Goal: Task Accomplishment & Management: Manage account settings

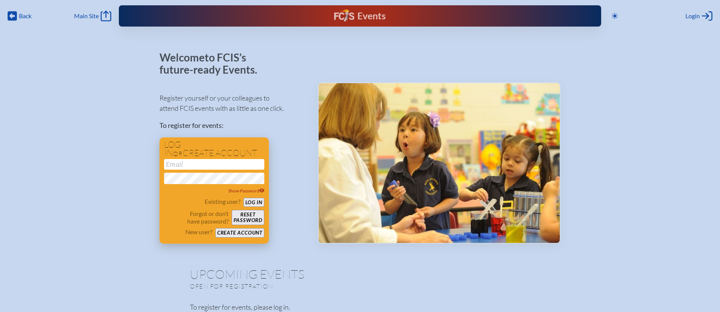
type input "[EMAIL_ADDRESS][DOMAIN_NAME]"
click at [254, 203] on button "Log in" at bounding box center [253, 202] width 21 height 9
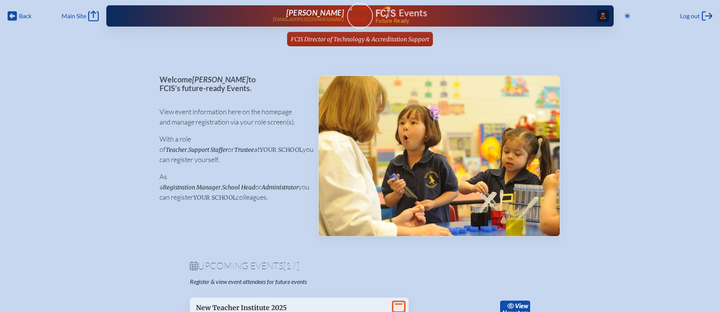
click at [600, 17] on icon "Access Users..." at bounding box center [602, 16] width 5 height 6
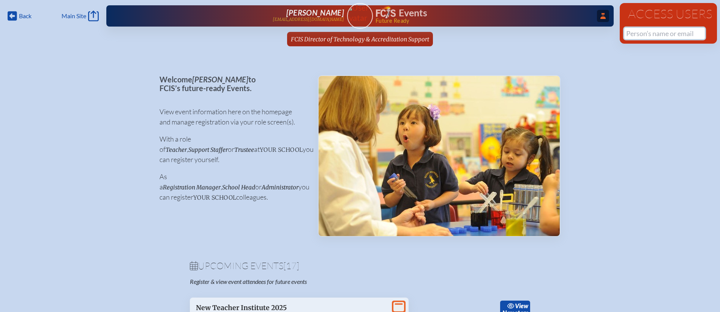
click at [646, 32] on input "text" at bounding box center [664, 33] width 80 height 11
paste input "jewishacademyorlando.org"
type input "jewishacademyorlando.org"
drag, startPoint x: 629, startPoint y: 33, endPoint x: 720, endPoint y: 33, distance: 91.1
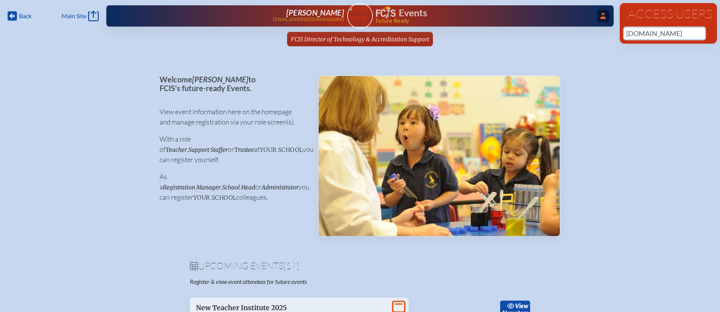
paste input "jdrazen@myjao.org"
drag, startPoint x: 648, startPoint y: 34, endPoint x: 602, endPoint y: 34, distance: 45.5
click at [602, 34] on div "Back Back Main Site Main Site Toggle to Dark Mode Log out Log out ...Close Acce…" at bounding box center [360, 25] width 720 height 51
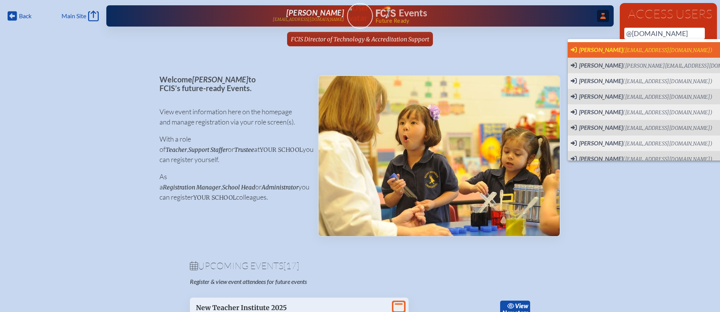
click at [608, 48] on span "Sean Bowmer" at bounding box center [601, 49] width 44 height 7
type input "sbowmer@myjao.org"
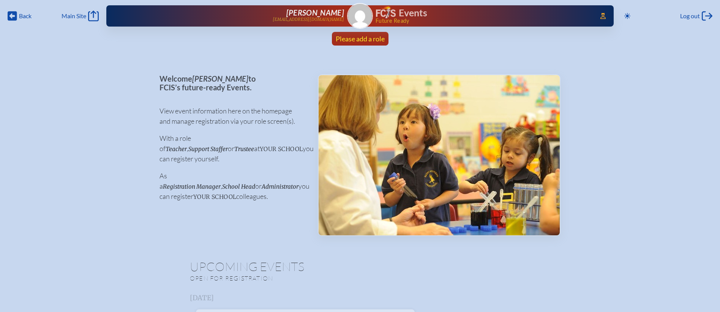
click at [364, 39] on span "Please add a role" at bounding box center [360, 39] width 49 height 8
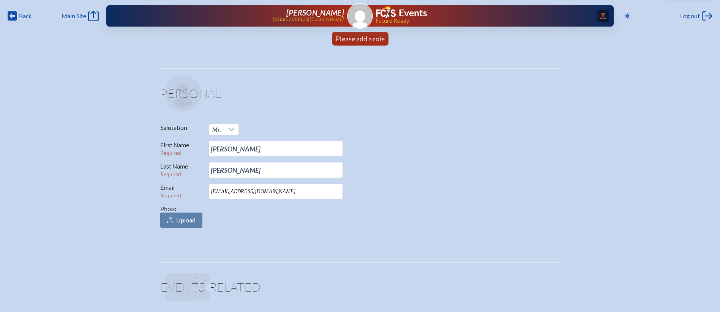
click at [600, 18] on icon at bounding box center [602, 16] width 5 height 6
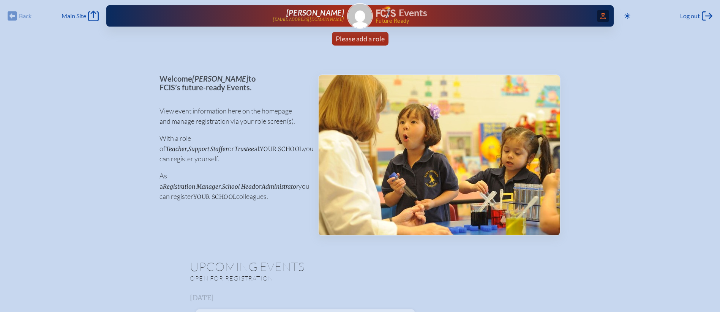
click at [603, 13] on span "Access Users..." at bounding box center [603, 16] width 12 height 12
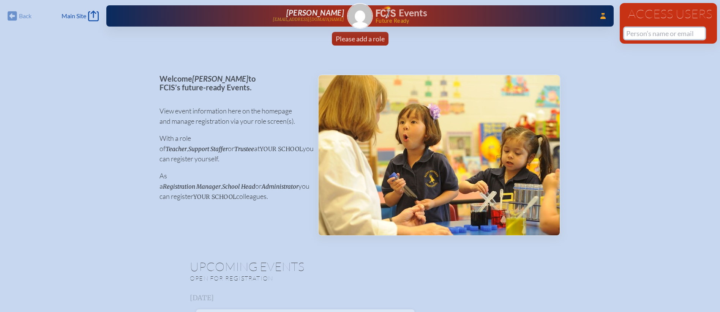
click at [643, 33] on input "text" at bounding box center [664, 33] width 80 height 11
paste input "[EMAIL_ADDRESS][DOMAIN_NAME]"
drag, startPoint x: 648, startPoint y: 33, endPoint x: 617, endPoint y: 33, distance: 31.1
click at [618, 33] on div "Back Back Main Site Main Site Toggle to Dark Mode Log out Log out ...Close Acce…" at bounding box center [360, 25] width 720 height 50
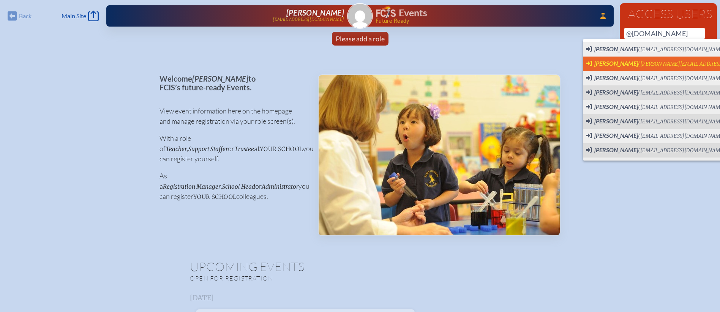
click at [660, 67] on span "Ellen Miller (emiller@myjao.org)" at bounding box center [676, 64] width 181 height 8
type input "emiller@myjao.org"
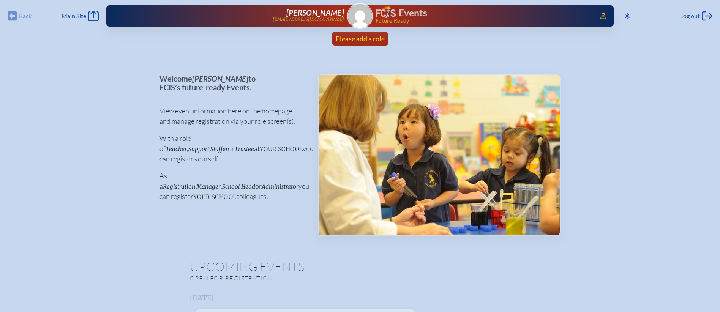
click at [368, 40] on span "Please add a role" at bounding box center [360, 39] width 49 height 8
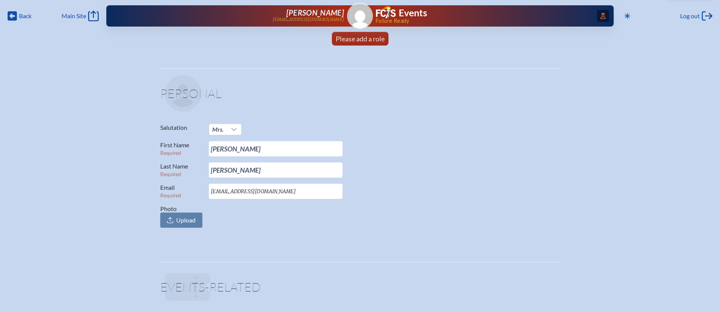
click at [597, 19] on span "Access Users..." at bounding box center [603, 16] width 12 height 12
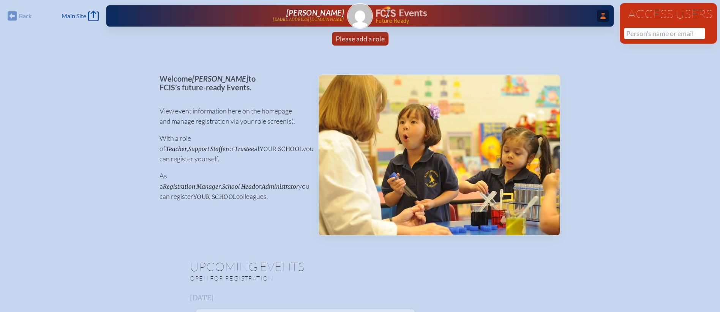
click at [602, 20] on span "...Close Access Users" at bounding box center [603, 16] width 12 height 12
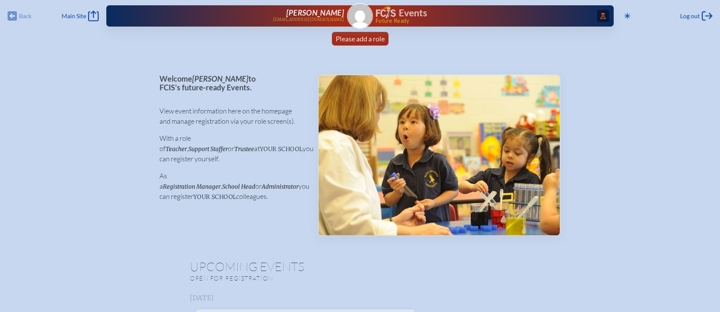
click at [602, 20] on span "Access Users..." at bounding box center [603, 16] width 12 height 12
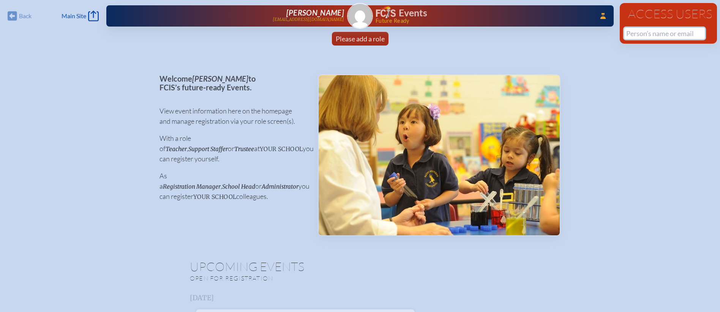
click at [640, 35] on input "text" at bounding box center [664, 33] width 80 height 11
paste input "jdrazen@myjao.org"
drag, startPoint x: 653, startPoint y: 35, endPoint x: 602, endPoint y: 27, distance: 51.8
click at [602, 27] on div "Back Back Main Site Main Site Toggle to Dark Mode Log out Log out ...Close Acce…" at bounding box center [360, 25] width 720 height 50
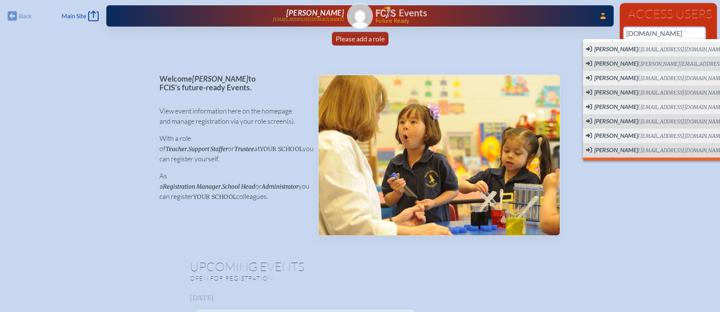
scroll to position [9, 0]
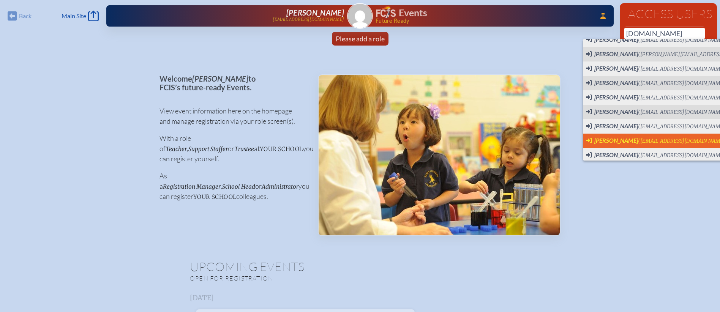
click at [652, 139] on span "(akorzon@myjao.org)" at bounding box center [683, 141] width 90 height 6
type input "[EMAIL_ADDRESS][DOMAIN_NAME]"
